Goal: Transaction & Acquisition: Purchase product/service

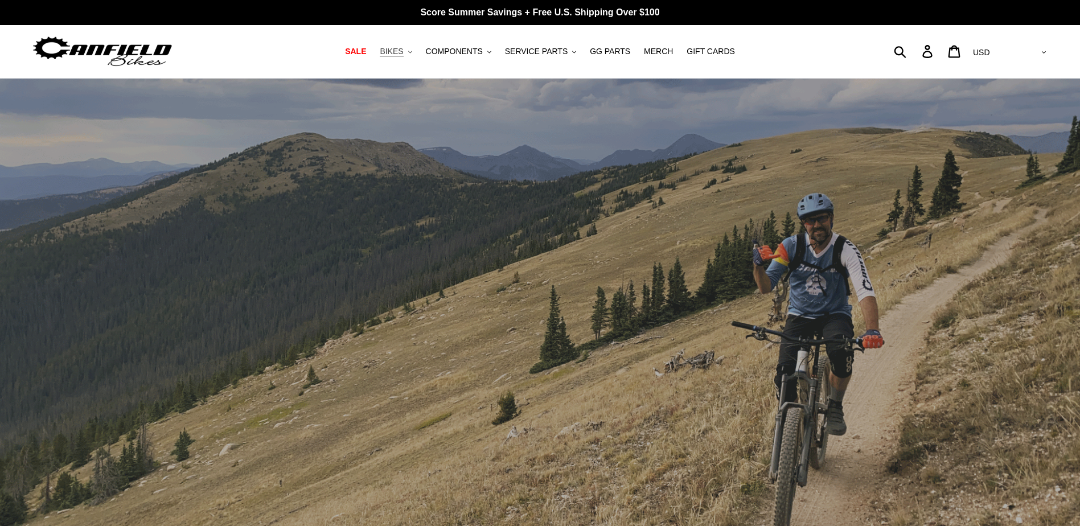
click at [403, 55] on span "BIKES" at bounding box center [391, 52] width 23 height 10
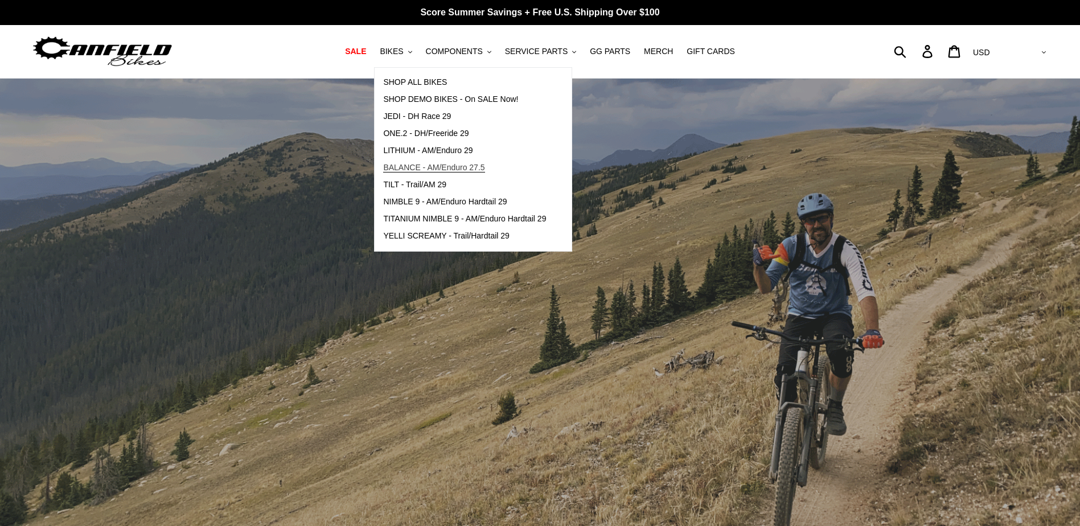
click at [450, 169] on span "BALANCE - AM/Enduro 27.5" at bounding box center [433, 168] width 101 height 10
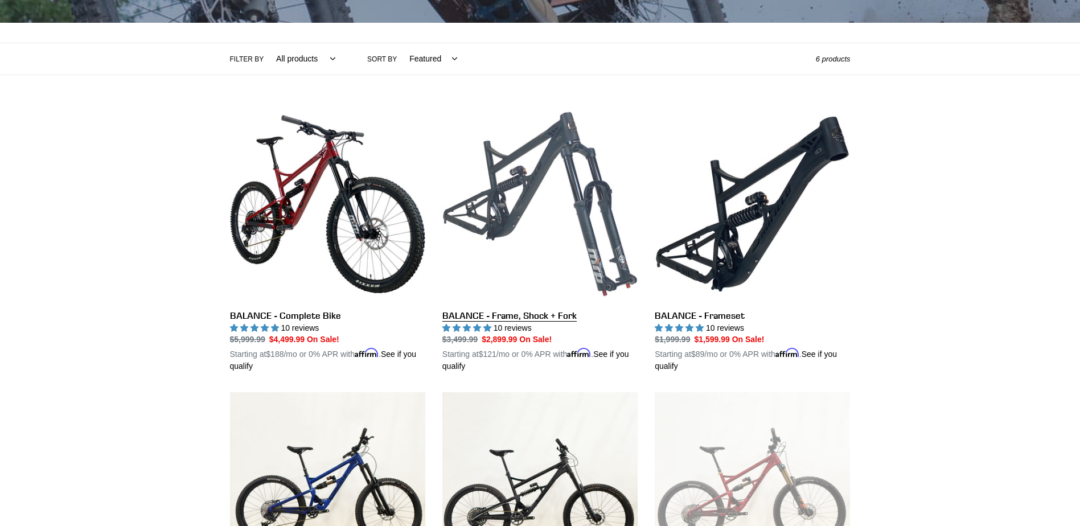
scroll to position [228, 0]
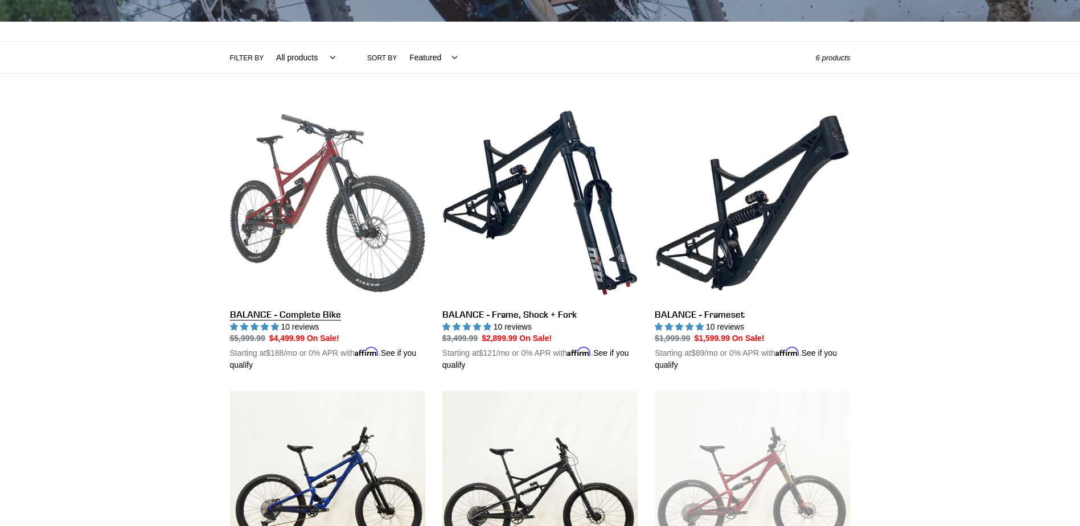
click at [302, 204] on link "BALANCE - Complete Bike" at bounding box center [327, 238] width 195 height 266
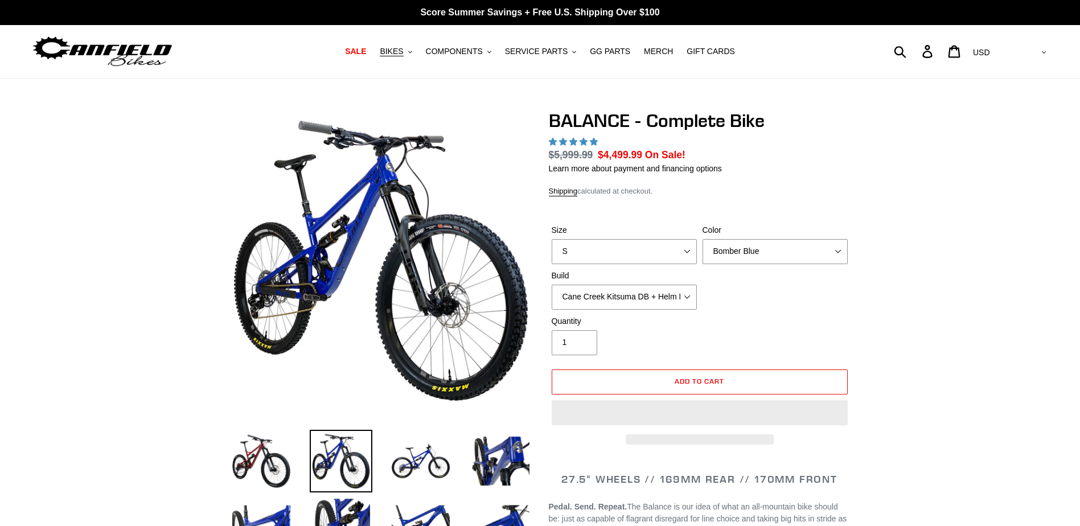
select select "highest-rating"
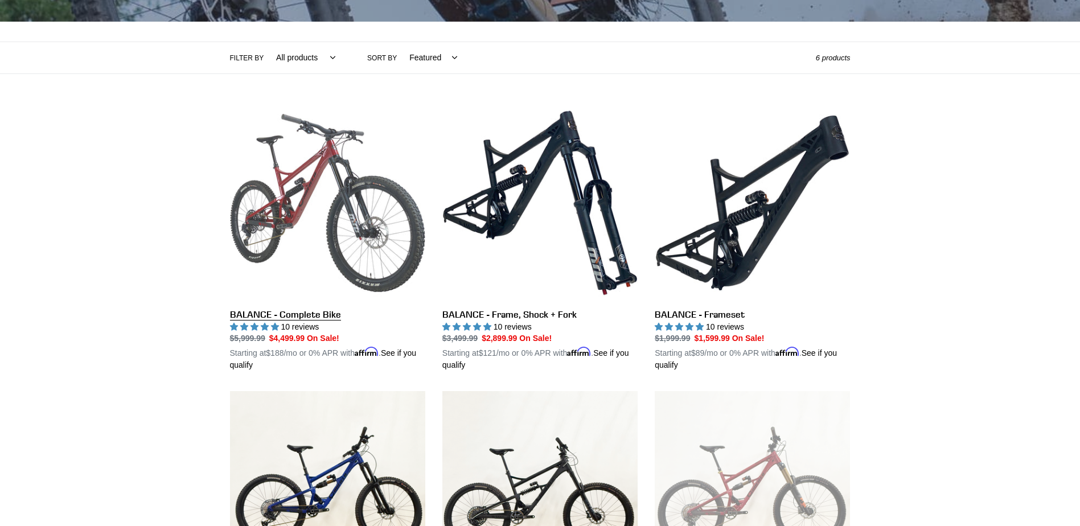
click at [299, 317] on link "BALANCE - Complete Bike" at bounding box center [327, 238] width 195 height 266
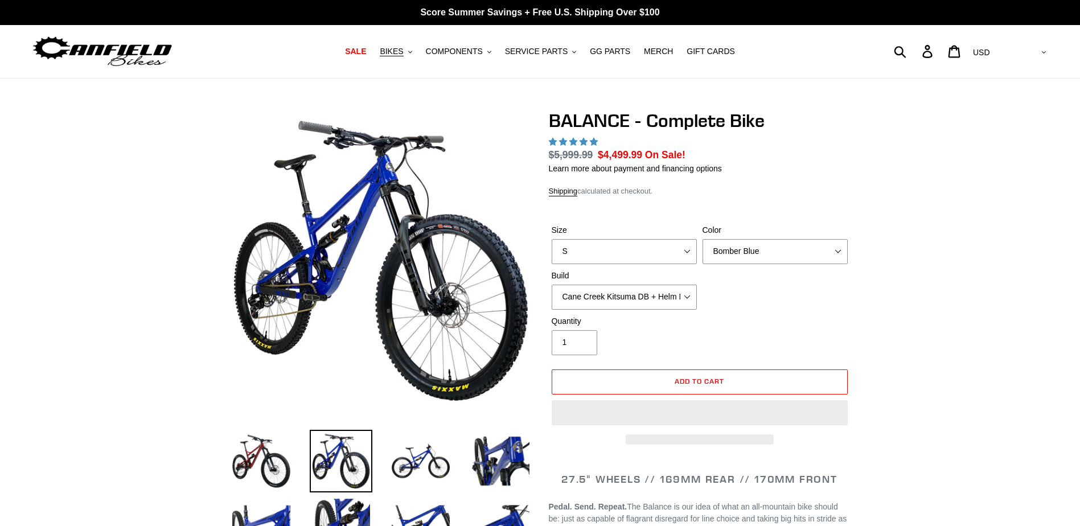
select select "highest-rating"
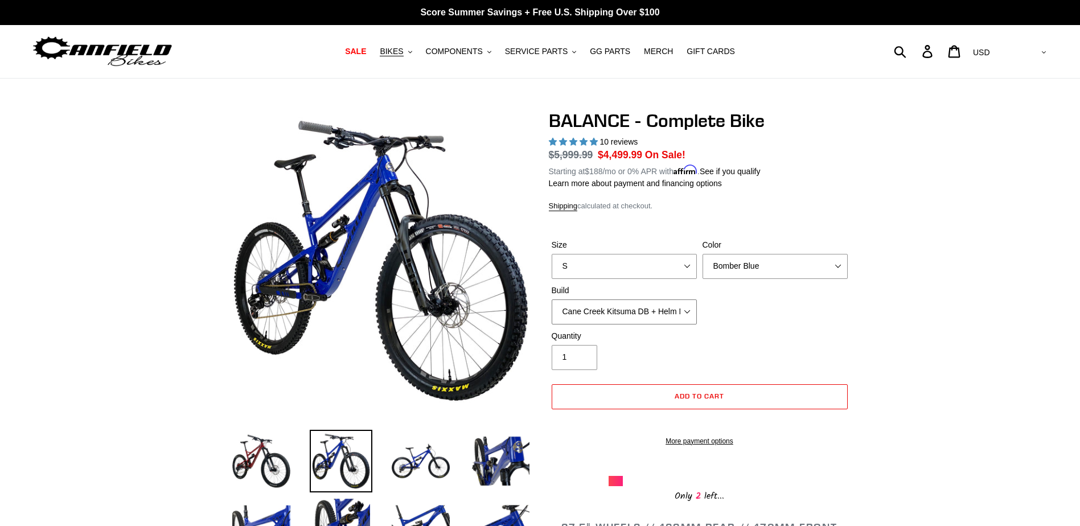
click at [654, 302] on select "Cane Creek Kitsuma DB + Helm MKII + SRAM GX Cane Creek Kitsuma DB + Helm MKII +…" at bounding box center [624, 311] width 145 height 25
select select "RockShox Vivid ULT + Zeb ULT + SRAM GX"
click at [552, 299] on select "Cane Creek Kitsuma DB + Helm MKII + SRAM GX Cane Creek Kitsuma DB + Helm MKII +…" at bounding box center [624, 311] width 145 height 25
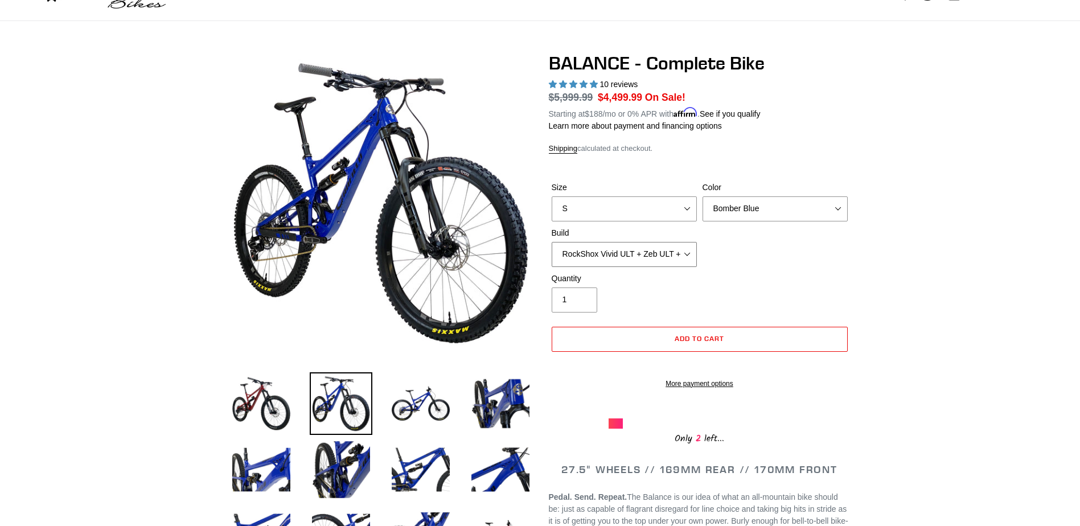
scroll to position [57, 0]
click at [671, 256] on select "Cane Creek Kitsuma DB + Helm MKII + SRAM GX Cane Creek Kitsuma DB + Helm MKII +…" at bounding box center [624, 255] width 145 height 25
drag, startPoint x: 825, startPoint y: 130, endPoint x: 820, endPoint y: 120, distance: 10.9
click at [825, 130] on p "Learn more about payment and financing options" at bounding box center [700, 127] width 302 height 12
drag, startPoint x: 648, startPoint y: 63, endPoint x: 821, endPoint y: 57, distance: 173.7
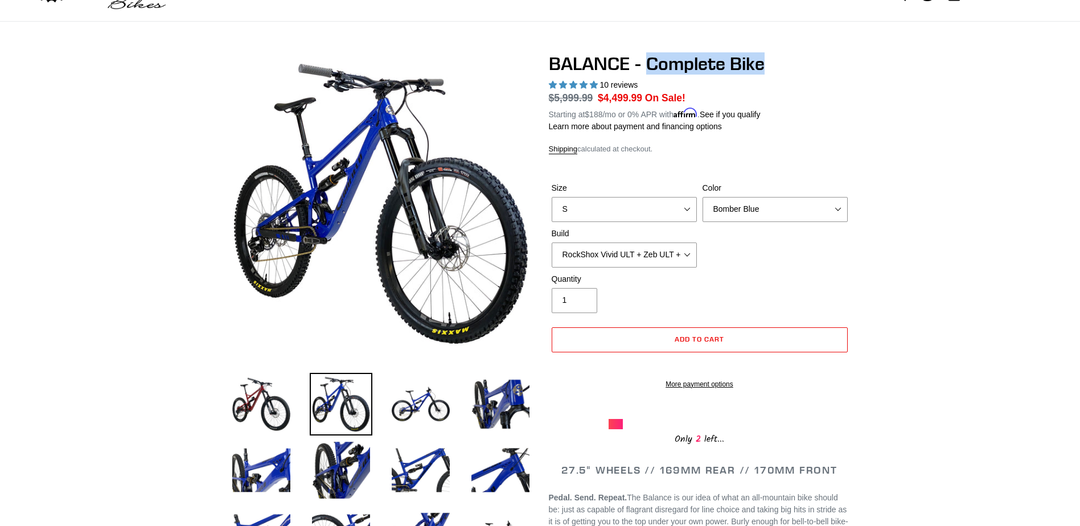
click at [821, 57] on h1 "BALANCE - Complete Bike" at bounding box center [700, 64] width 302 height 22
drag, startPoint x: 821, startPoint y: 57, endPoint x: 805, endPoint y: 136, distance: 80.8
click at [806, 133] on div "BALANCE - Complete Bike 10 reviews Regular price $5,999.99 Sale price $4,499.99…" at bounding box center [700, 250] width 302 height 394
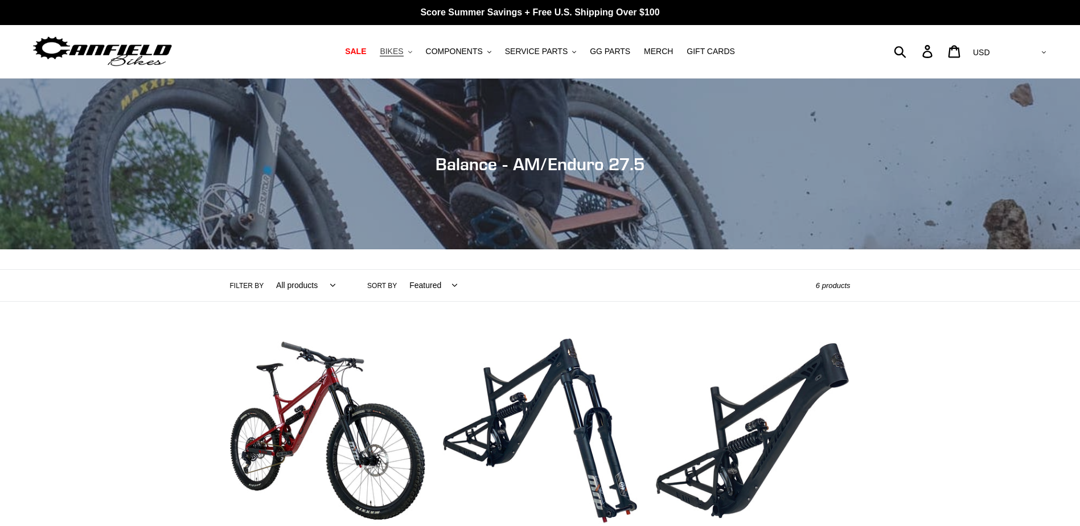
click at [403, 53] on span "BIKES" at bounding box center [391, 52] width 23 height 10
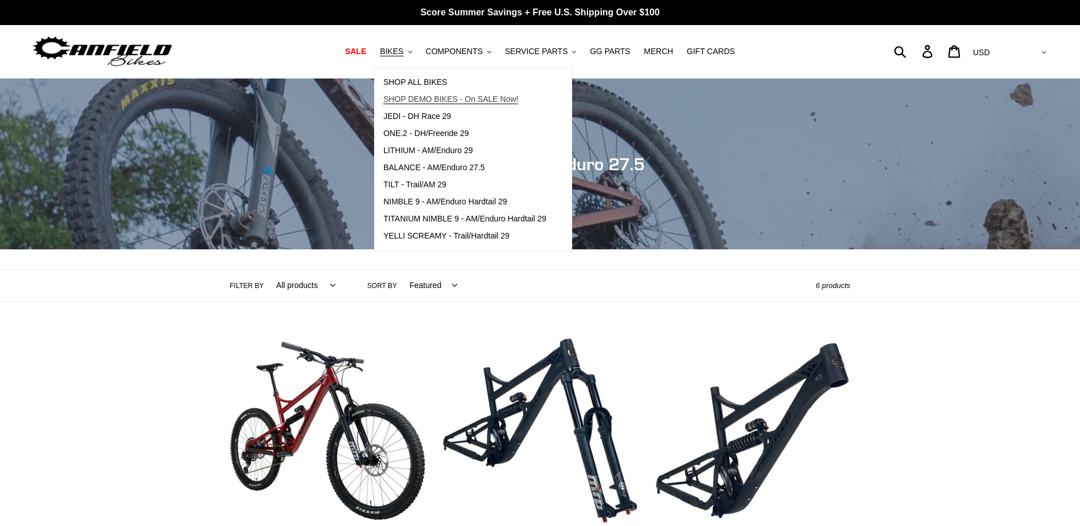
click at [449, 100] on span "SHOP DEMO BIKES - On SALE Now!" at bounding box center [450, 99] width 135 height 10
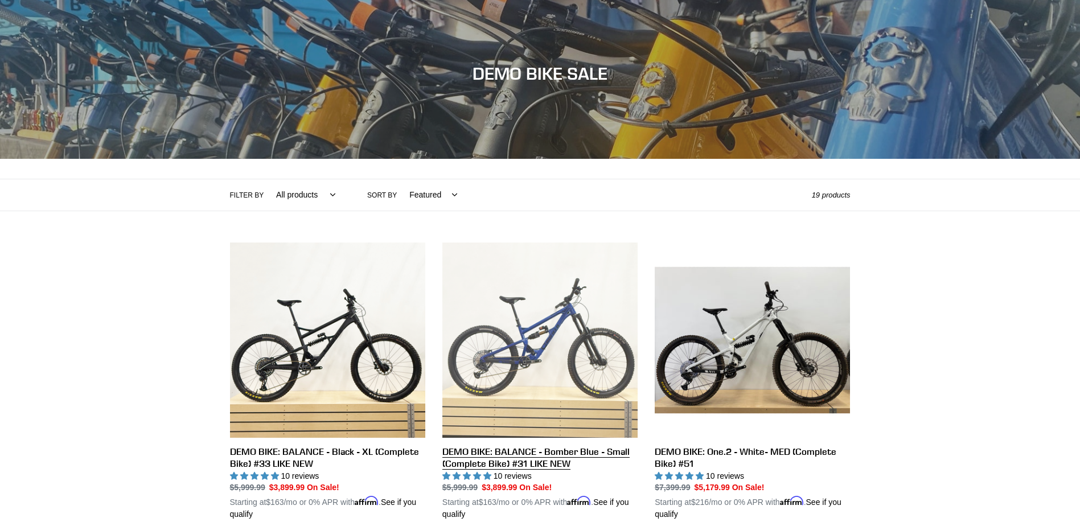
scroll to position [228, 0]
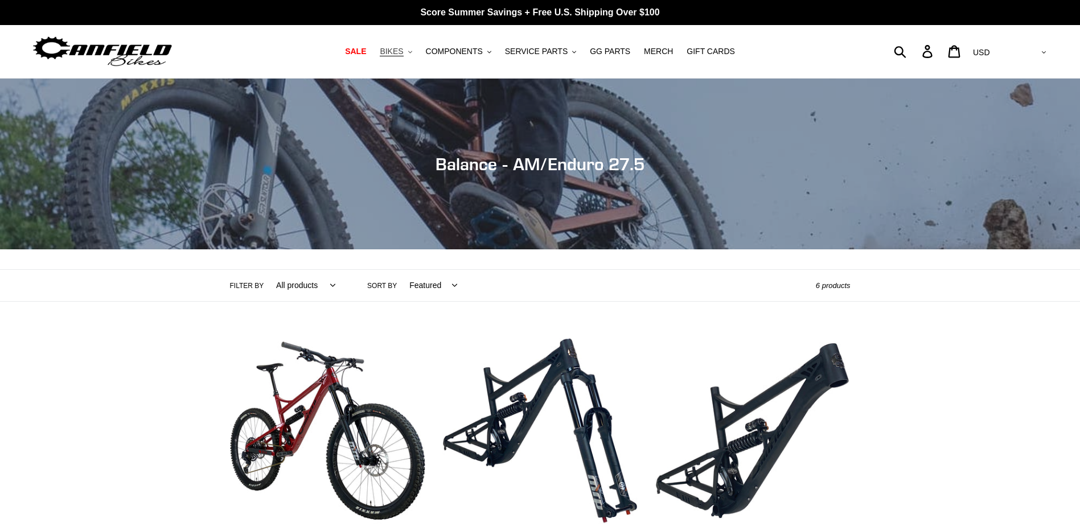
click at [403, 53] on span "BIKES" at bounding box center [391, 52] width 23 height 10
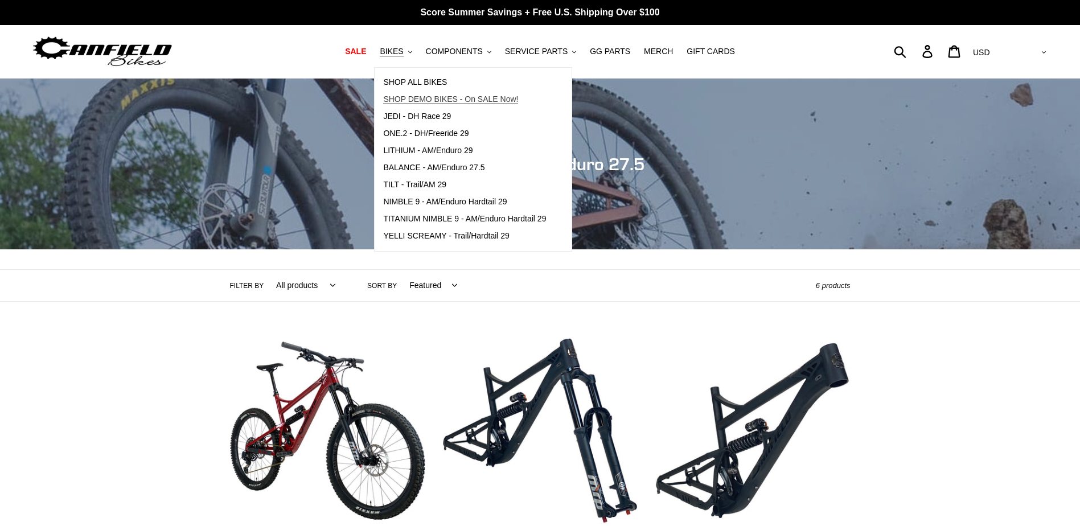
click at [434, 97] on span "SHOP DEMO BIKES - On SALE Now!" at bounding box center [450, 99] width 135 height 10
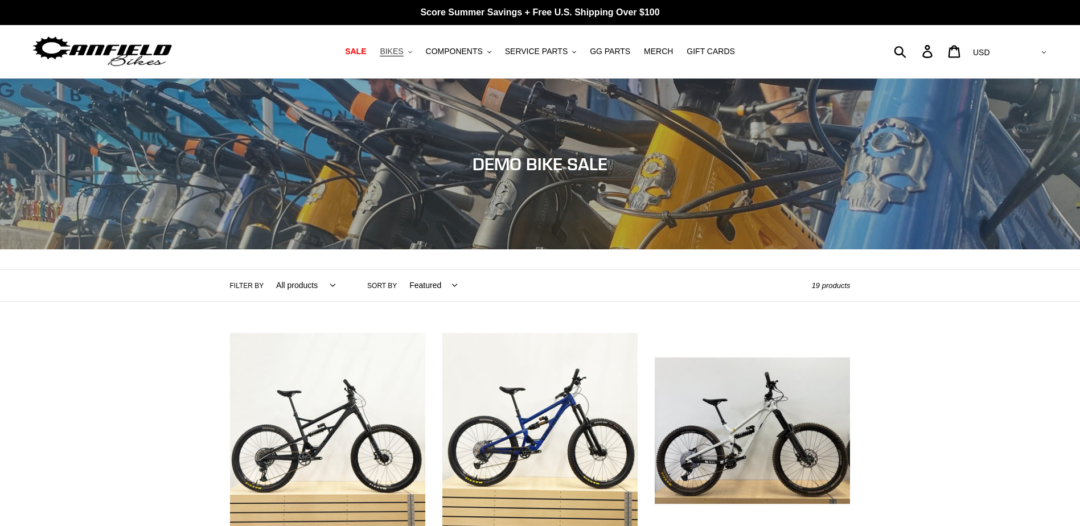
drag, startPoint x: 406, startPoint y: 51, endPoint x: 421, endPoint y: 66, distance: 21.3
click at [403, 51] on span "BIKES" at bounding box center [391, 52] width 23 height 10
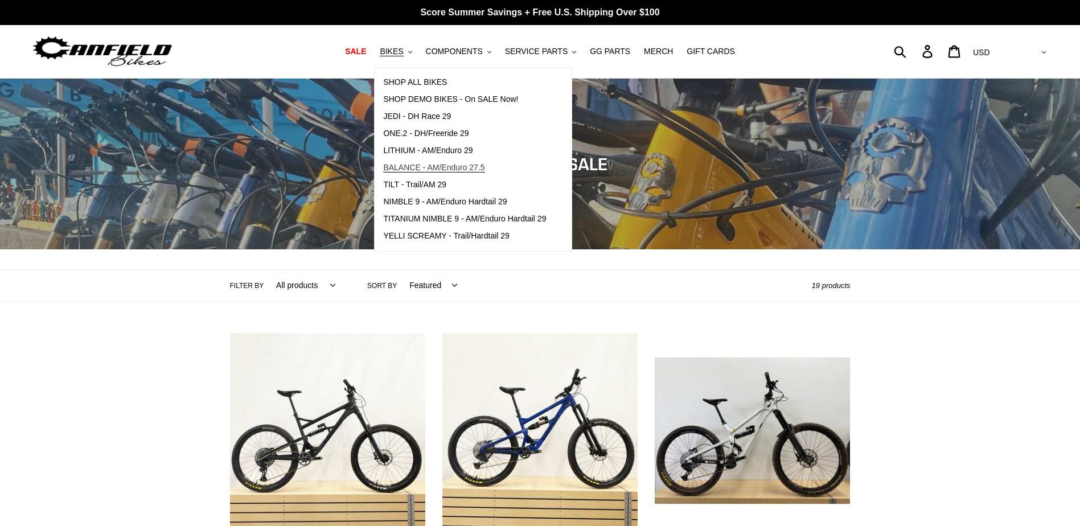
click at [452, 171] on span "BALANCE - AM/Enduro 27.5" at bounding box center [433, 168] width 101 height 10
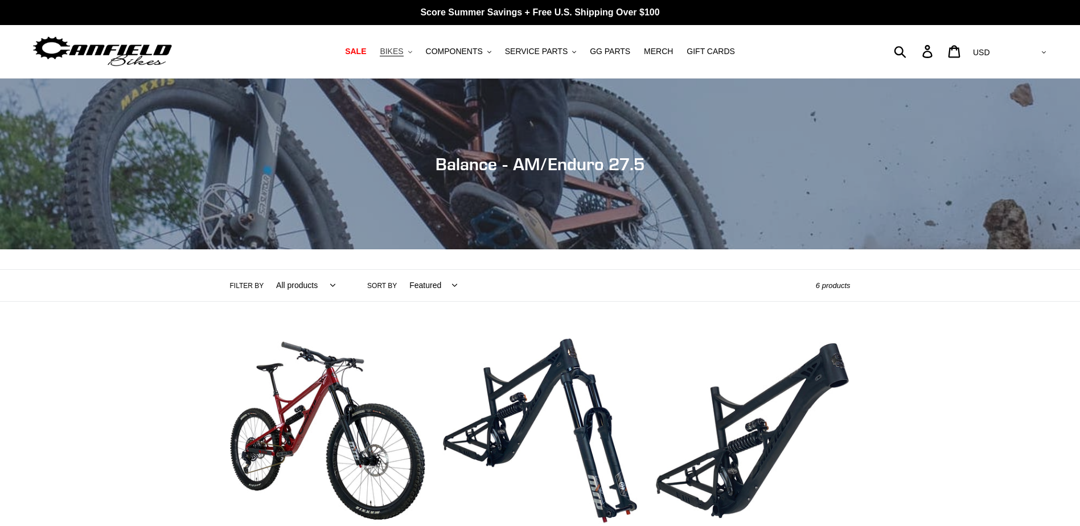
click at [403, 48] on span "BIKES" at bounding box center [391, 52] width 23 height 10
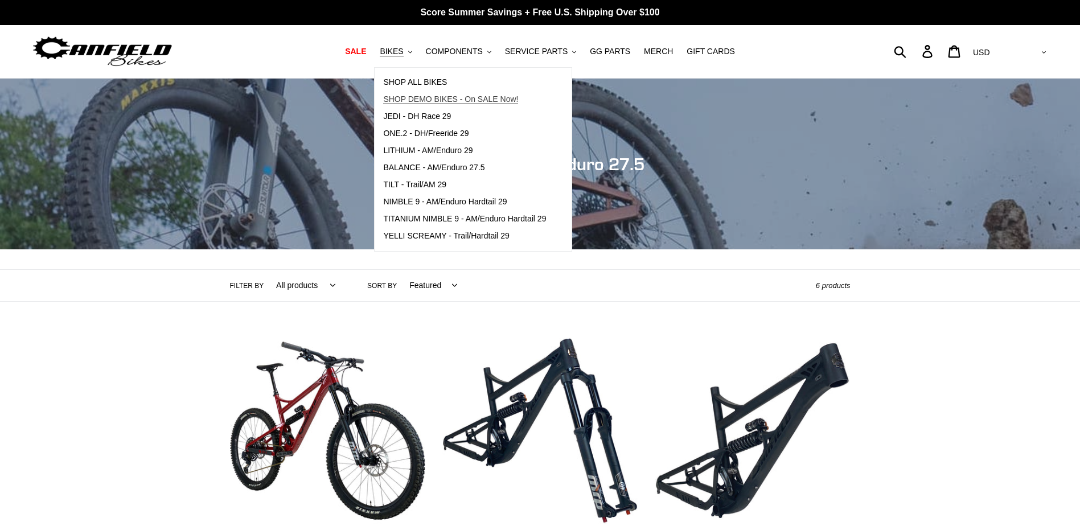
click at [446, 96] on span "SHOP DEMO BIKES - On SALE Now!" at bounding box center [450, 99] width 135 height 10
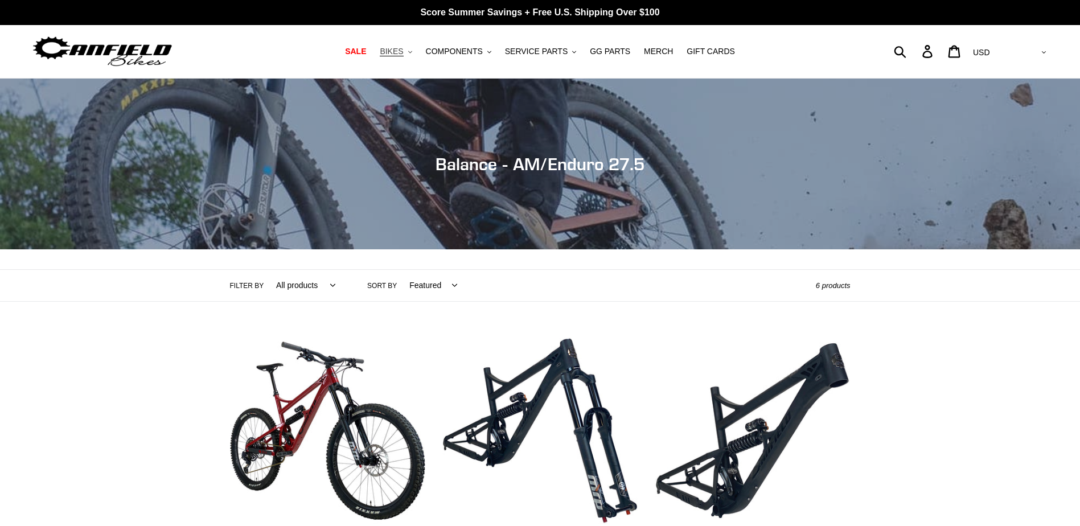
click at [403, 52] on span "BIKES" at bounding box center [391, 52] width 23 height 10
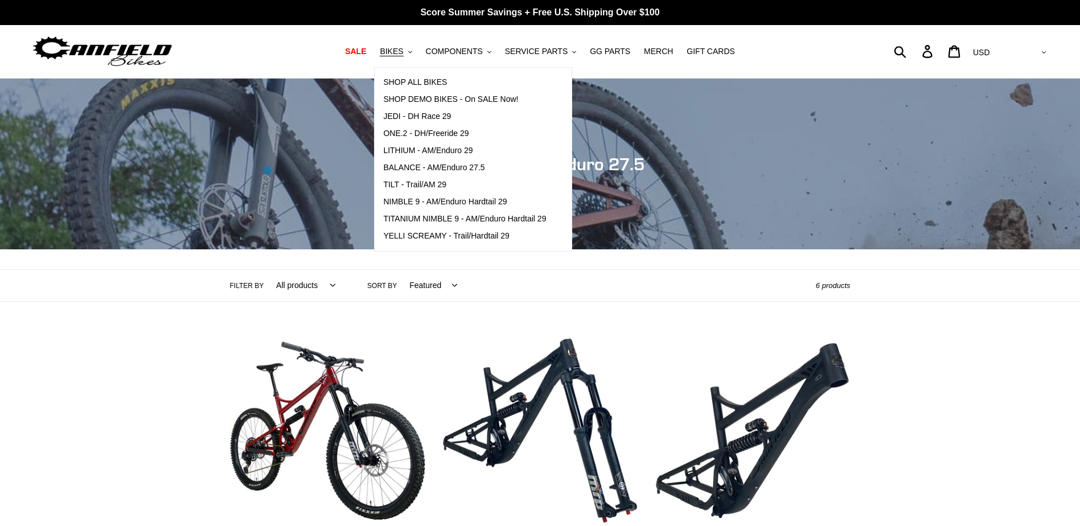
click at [893, 283] on div "Filter by All products 275 balance BFCM23 BFCM24 CBF DEMO BIKE [GEOGRAPHIC_DATA…" at bounding box center [540, 285] width 1080 height 32
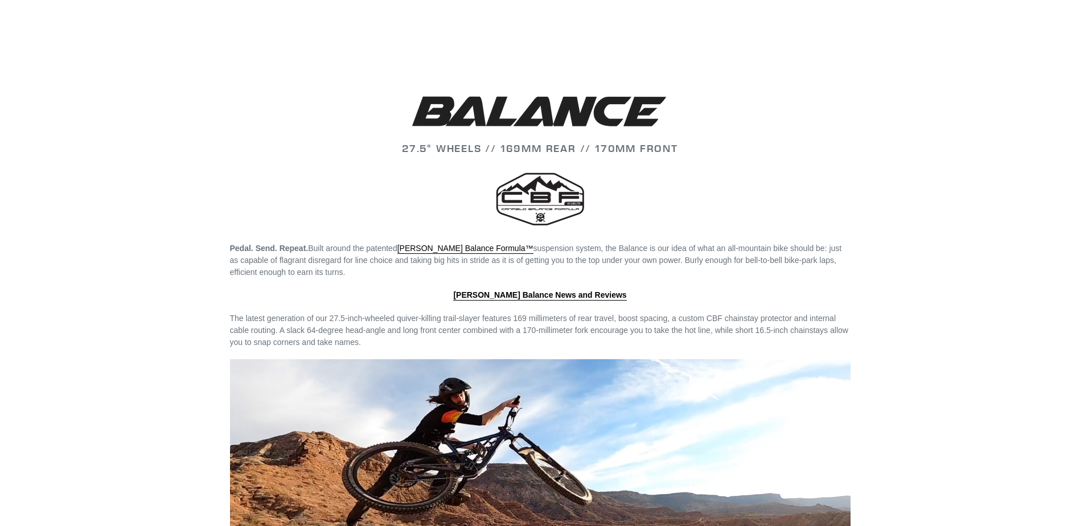
scroll to position [1309, 0]
